Goal: Transaction & Acquisition: Purchase product/service

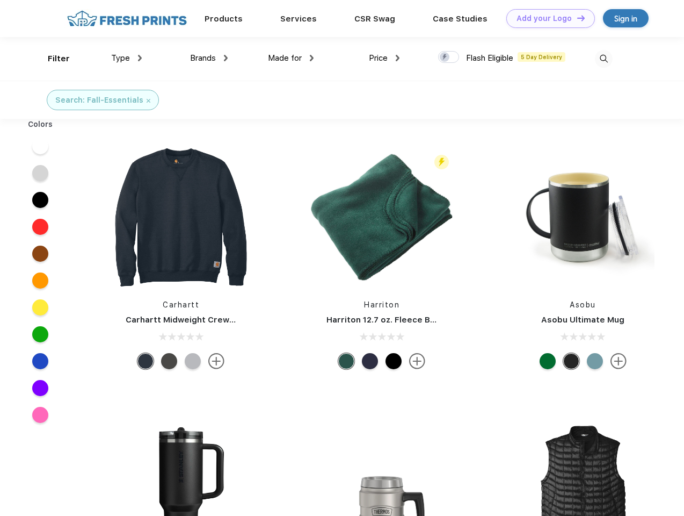
scroll to position [1, 0]
click at [547, 18] on link "Add your Logo Design Tool" at bounding box center [551, 18] width 89 height 19
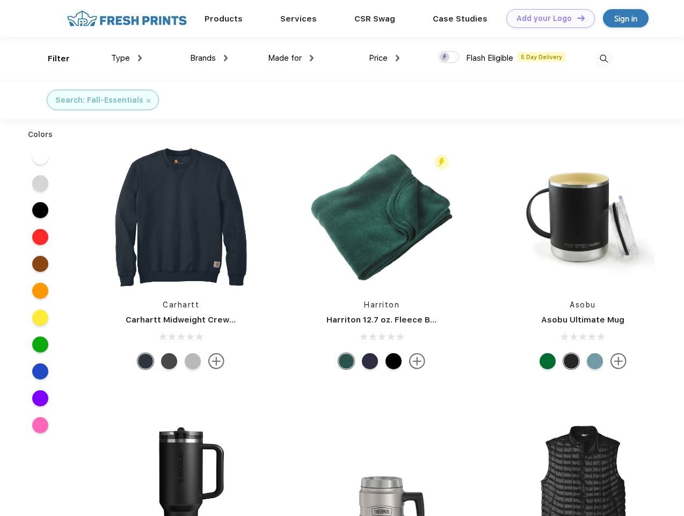
click at [0, 0] on div "Design Tool" at bounding box center [0, 0] width 0 height 0
click at [576, 18] on link "Add your Logo Design Tool" at bounding box center [551, 18] width 89 height 19
click at [52, 59] on div "Filter" at bounding box center [59, 59] width 22 height 12
click at [127, 58] on span "Type" at bounding box center [120, 58] width 19 height 10
click at [209, 58] on span "Brands" at bounding box center [203, 58] width 26 height 10
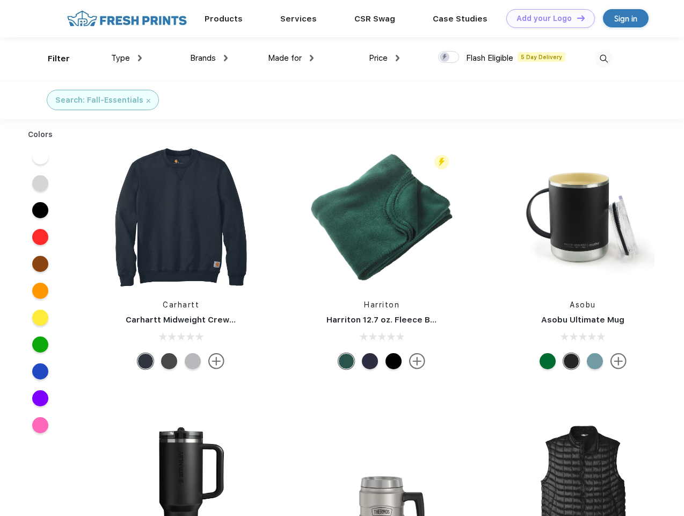
click at [291, 58] on span "Made for" at bounding box center [285, 58] width 34 height 10
click at [385, 58] on span "Price" at bounding box center [378, 58] width 19 height 10
click at [449, 57] on div at bounding box center [448, 57] width 21 height 12
click at [445, 57] on input "checkbox" at bounding box center [441, 53] width 7 height 7
click at [604, 59] on img at bounding box center [604, 59] width 18 height 18
